Goal: Task Accomplishment & Management: Use online tool/utility

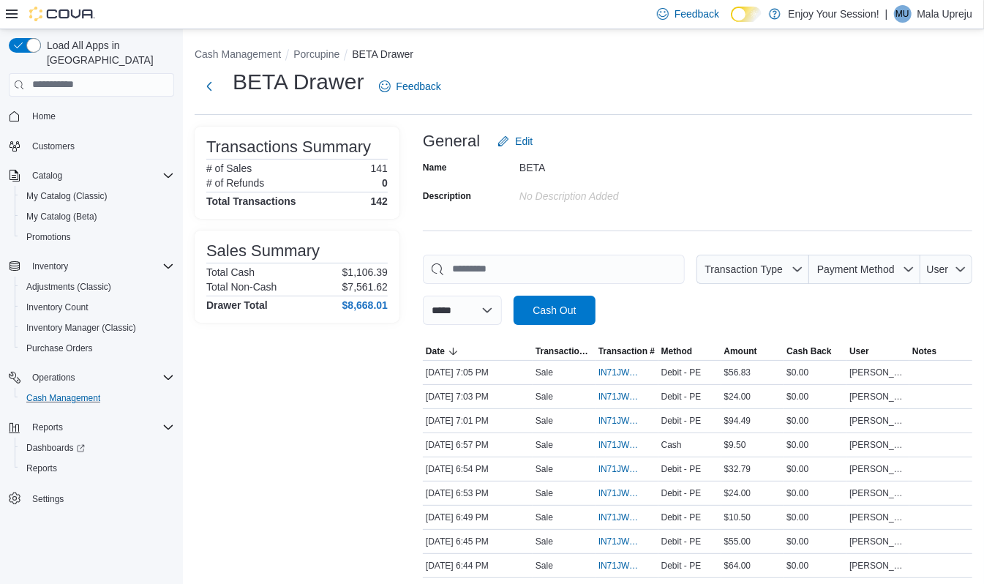
click at [59, 388] on button "Cash Management" at bounding box center [97, 398] width 165 height 20
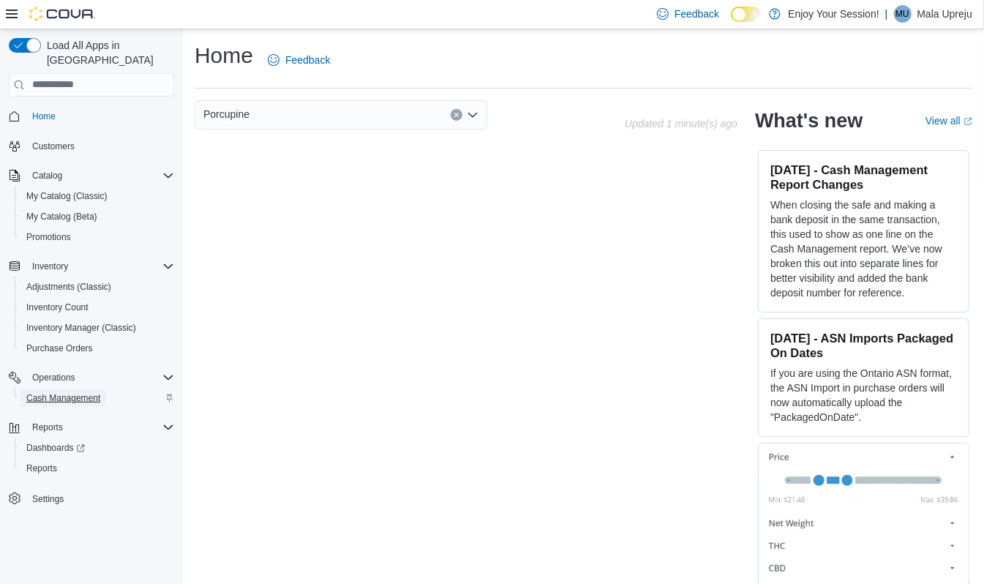
click at [78, 392] on span "Cash Management" at bounding box center [63, 398] width 74 height 12
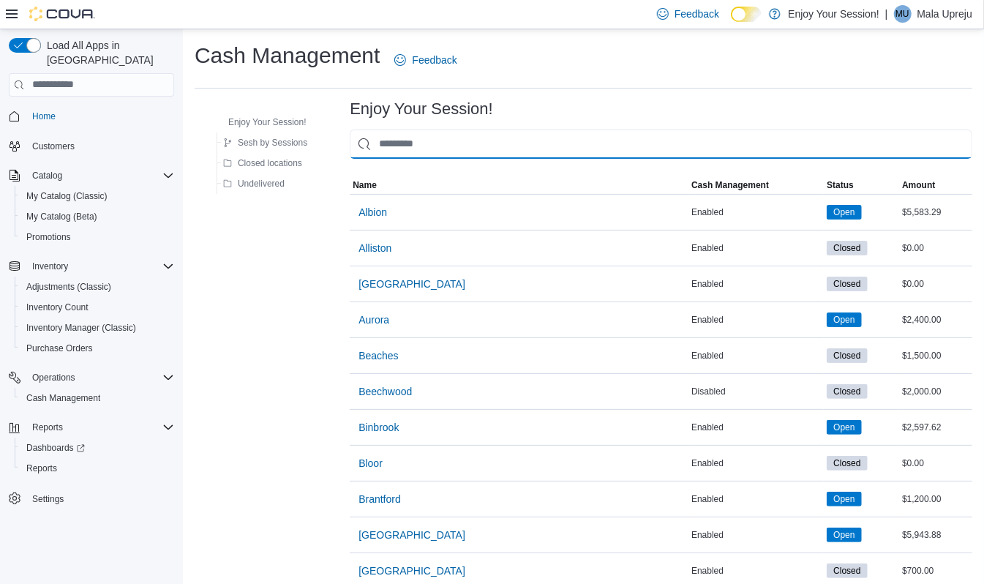
click at [404, 148] on input "This is a search bar. As you type, the results lower in the page will automatic…" at bounding box center [661, 143] width 622 height 29
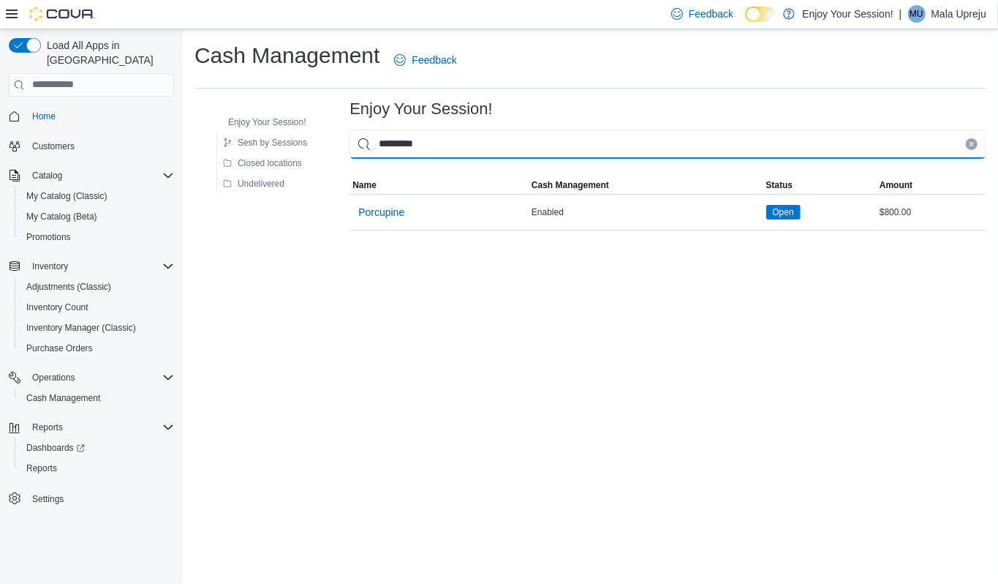
type input "*********"
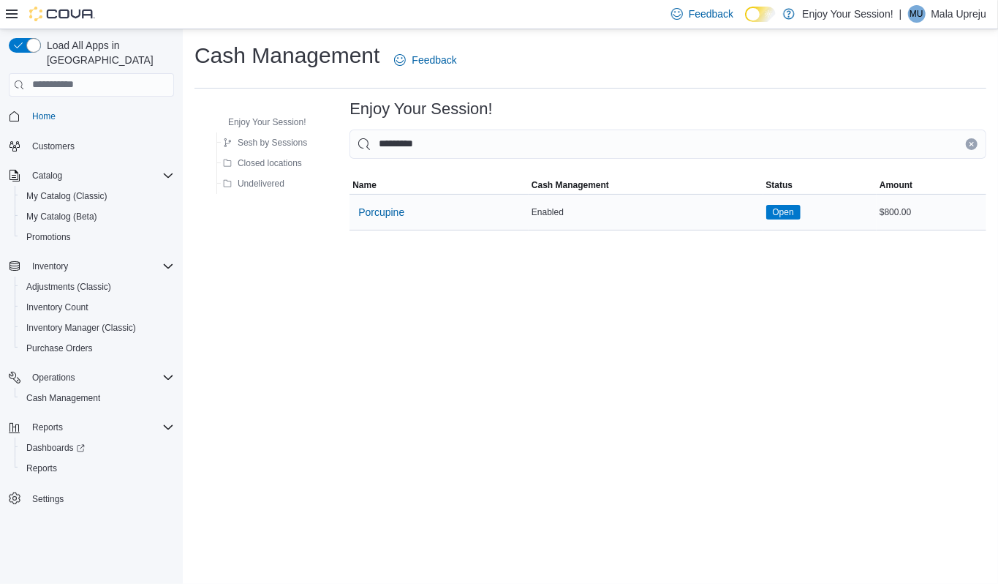
click at [448, 216] on div "Porcupine" at bounding box center [439, 212] width 179 height 35
click at [766, 209] on span "Open" at bounding box center [783, 212] width 34 height 15
click at [391, 208] on span "Porcupine" at bounding box center [381, 212] width 46 height 15
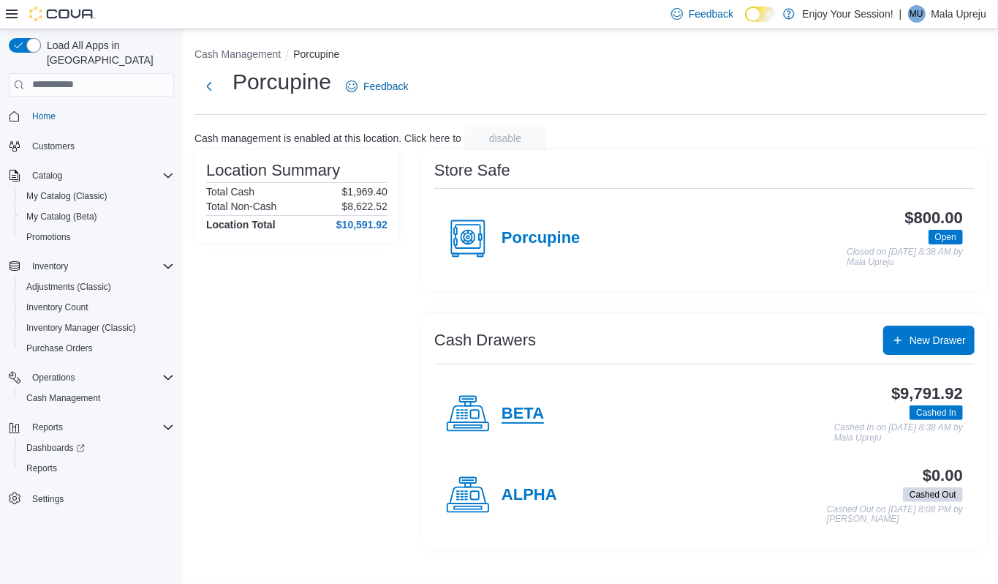
click at [527, 410] on h4 "BETA" at bounding box center [523, 413] width 42 height 19
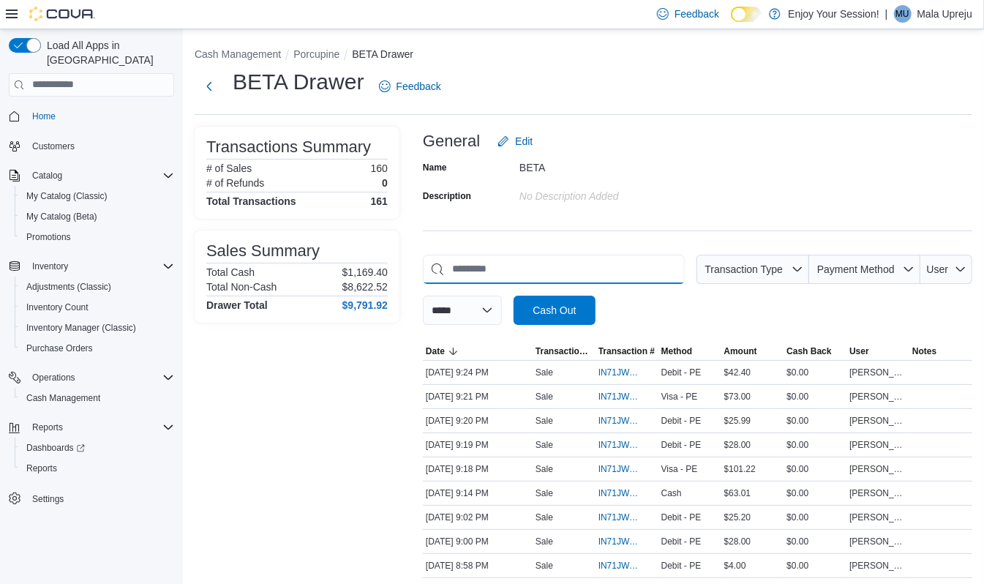
click at [472, 270] on input "This is a search bar. As you type, the results lower in the page will automatic…" at bounding box center [554, 269] width 262 height 29
type input "*"
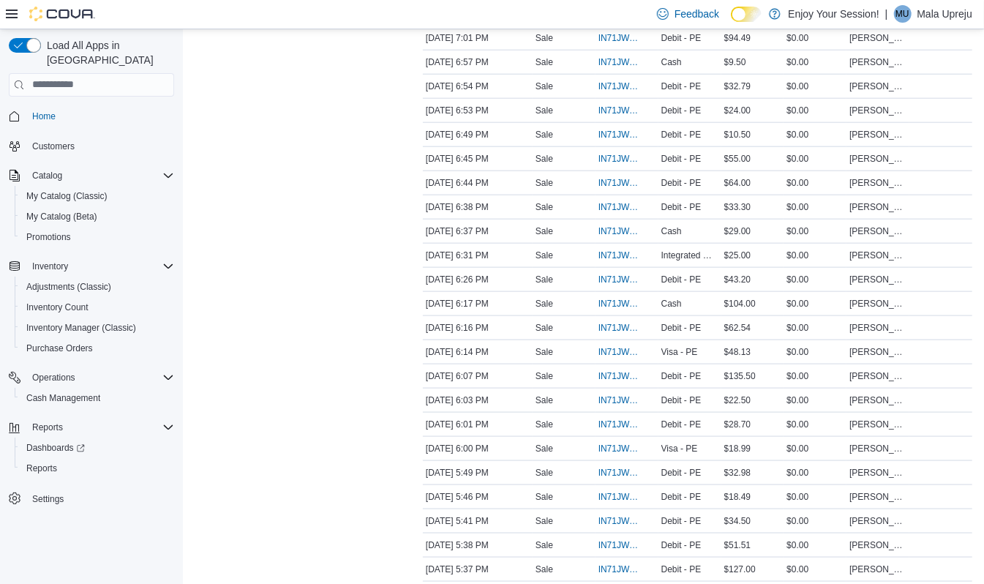
scroll to position [791, 0]
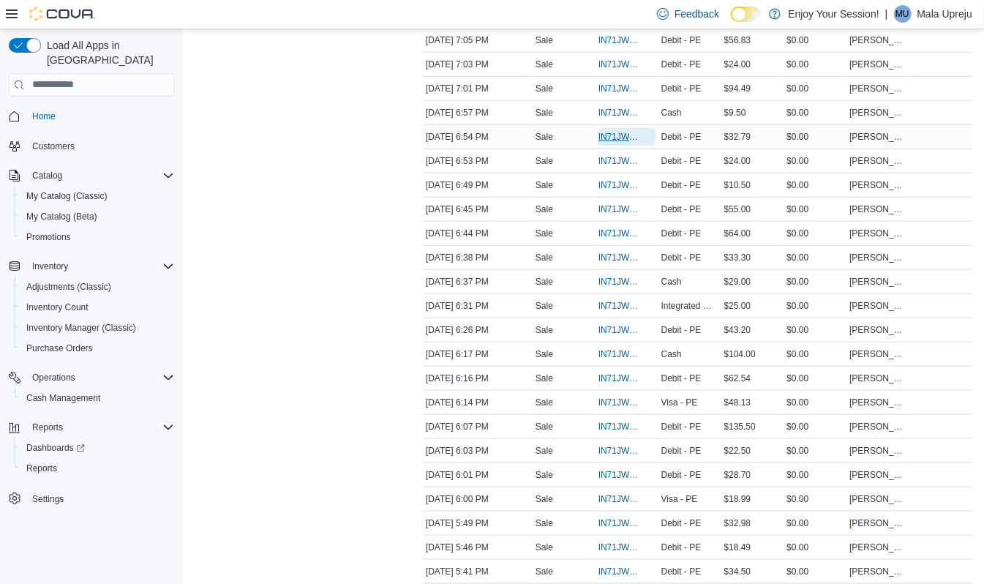
click at [616, 136] on span "IN71JW-7660164" at bounding box center [619, 137] width 42 height 12
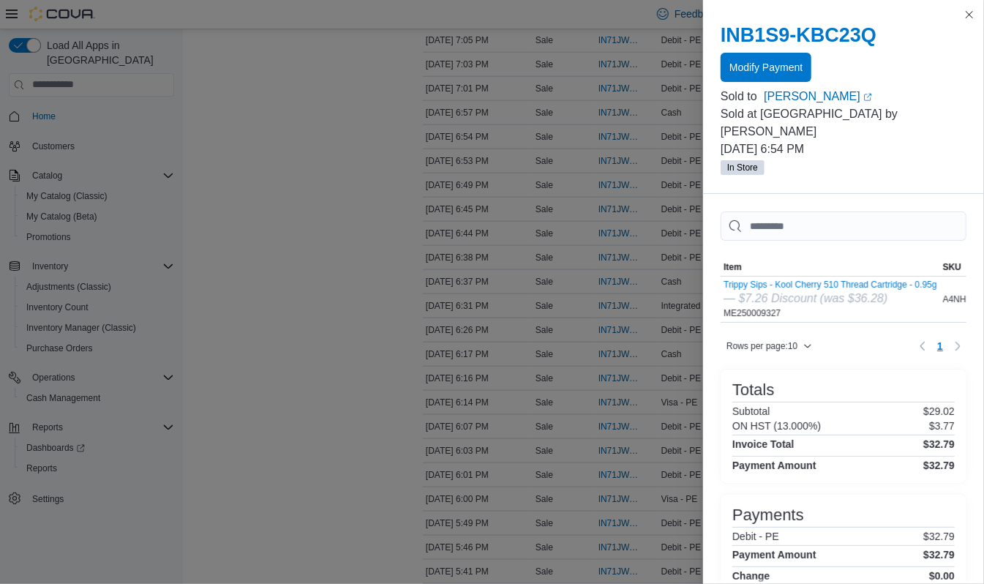
drag, startPoint x: 753, startPoint y: 72, endPoint x: 872, endPoint y: 50, distance: 120.4
click at [872, 50] on div "INB1S9-KBC23Q Modify Payment" at bounding box center [843, 52] width 246 height 59
click at [762, 64] on span "Modify Payment" at bounding box center [765, 66] width 73 height 15
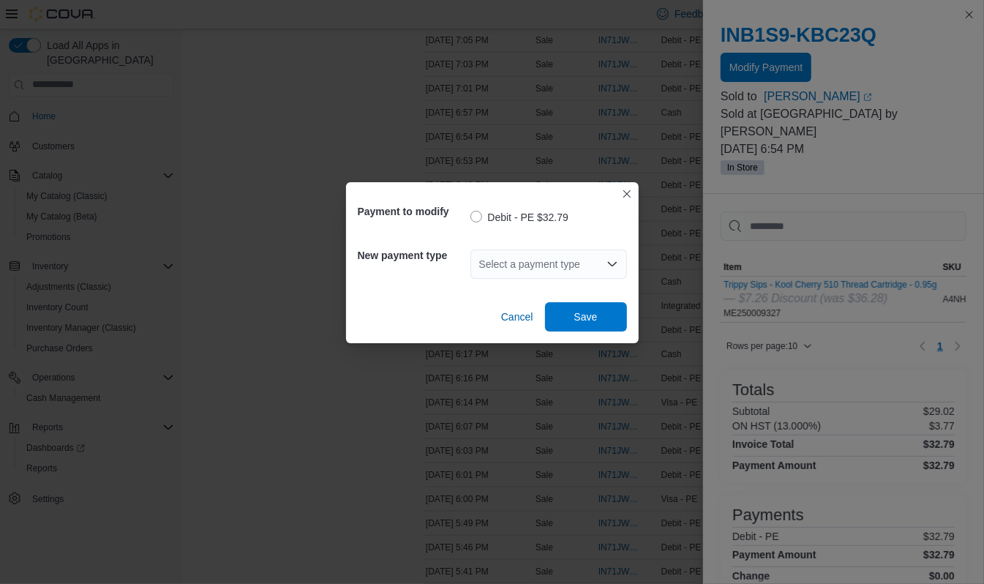
click at [574, 264] on div "Select a payment type" at bounding box center [548, 263] width 157 height 29
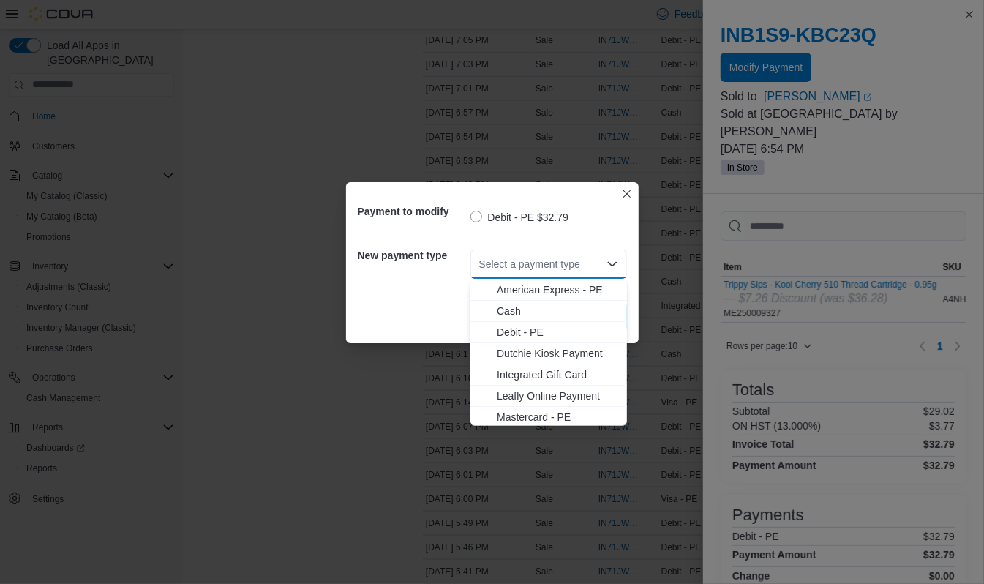
scroll to position [45, 0]
click at [530, 408] on span "Visa - PE" at bounding box center [557, 414] width 121 height 15
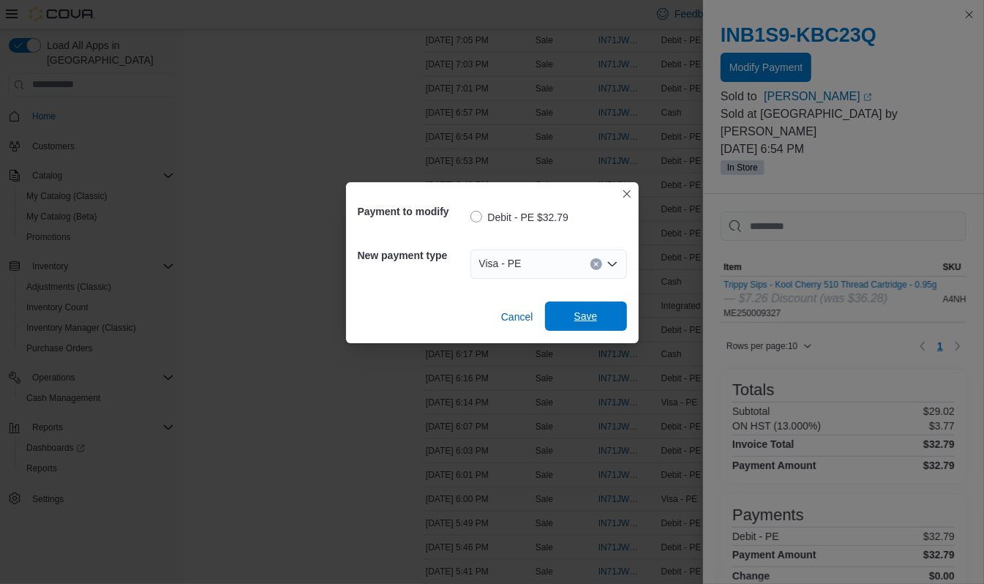
click at [576, 307] on span "Save" at bounding box center [586, 315] width 64 height 29
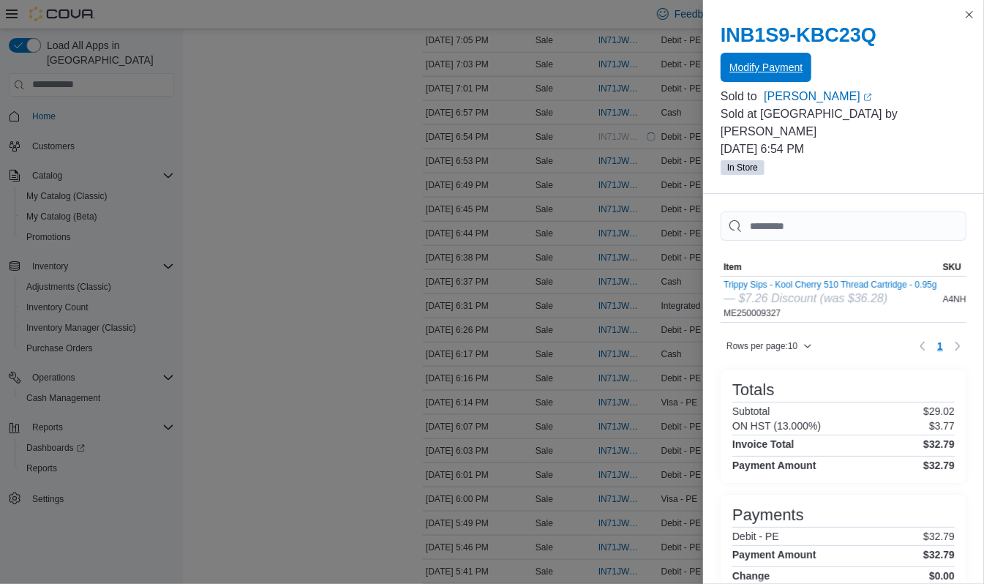
scroll to position [0, 0]
